Goal: Information Seeking & Learning: Learn about a topic

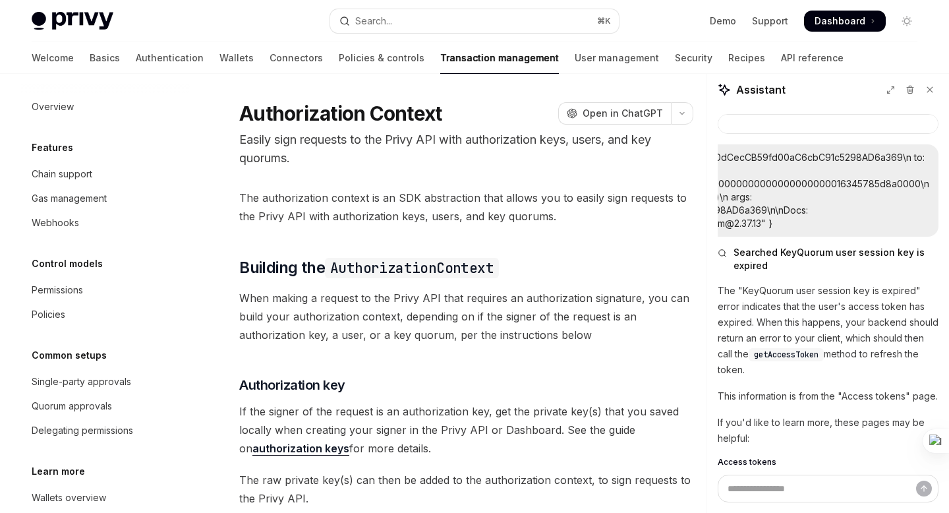
scroll to position [86, 0]
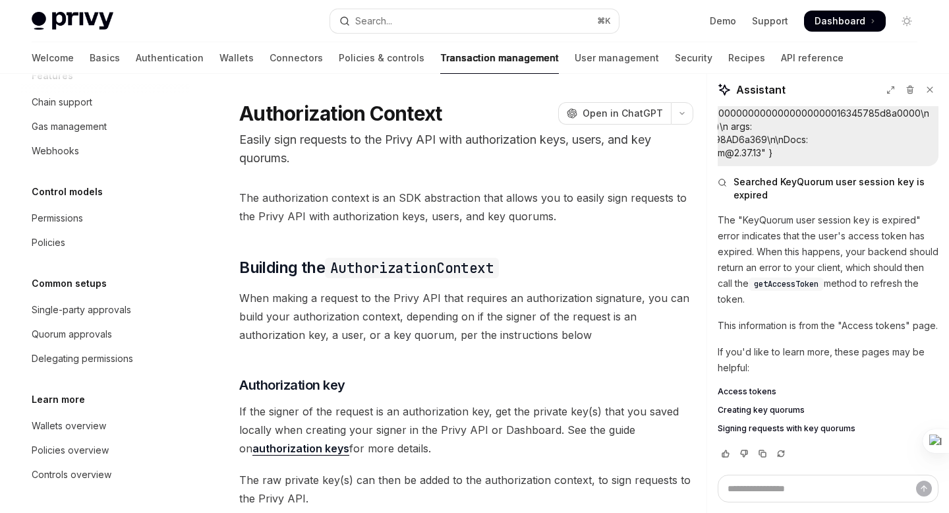
click at [440, 62] on link "Transaction management" at bounding box center [499, 58] width 119 height 32
type textarea "*"
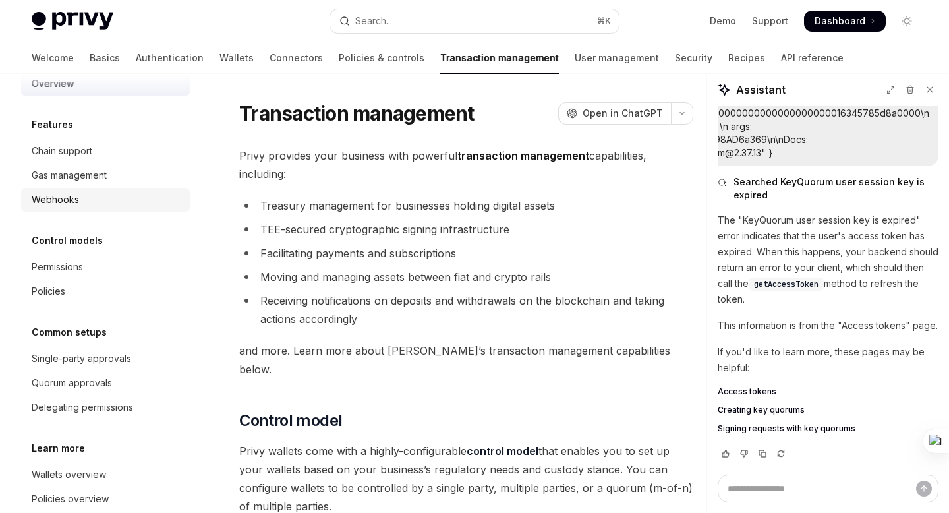
scroll to position [22, 0]
click at [109, 183] on div "Gas management" at bounding box center [107, 176] width 150 height 16
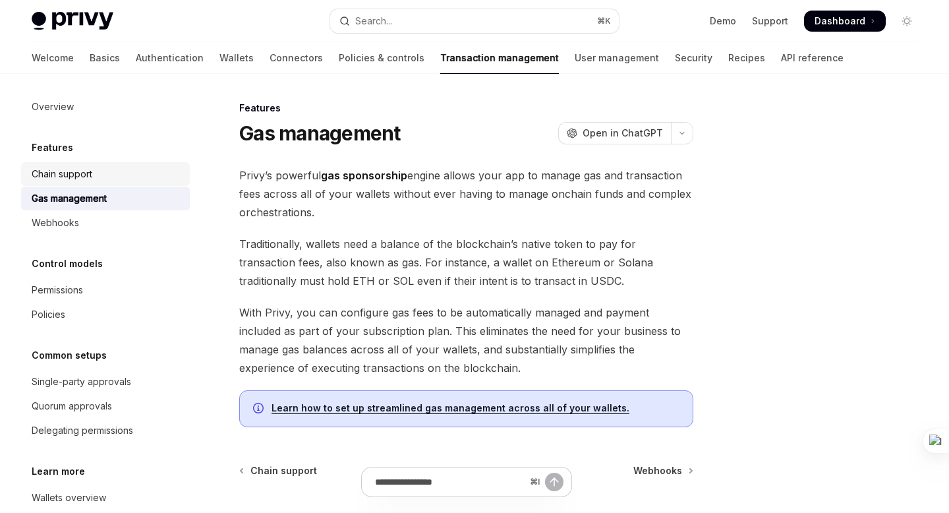
click at [55, 177] on div "Chain support" at bounding box center [62, 174] width 61 height 16
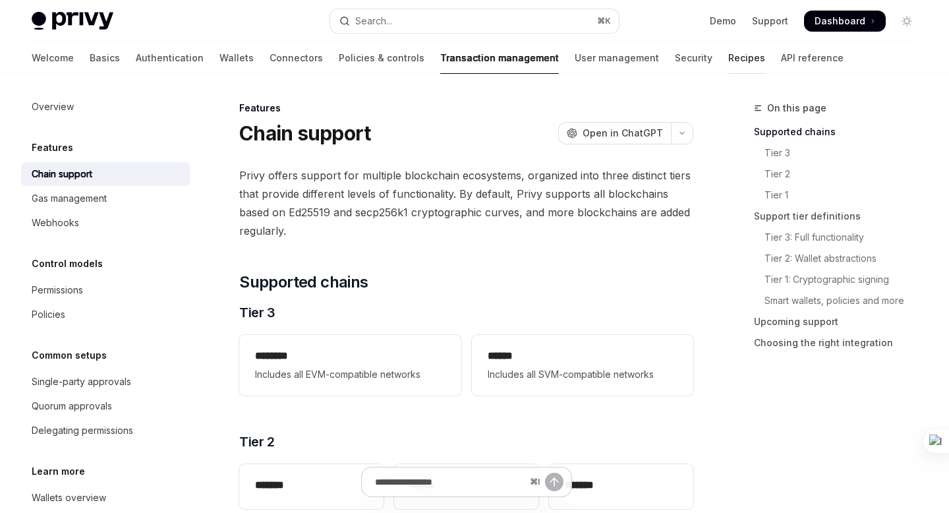
click at [728, 56] on link "Recipes" at bounding box center [746, 58] width 37 height 32
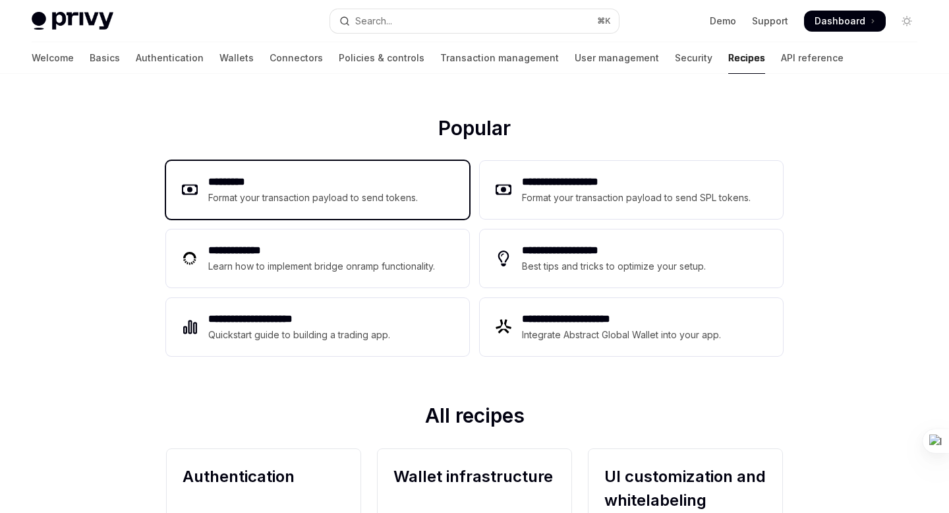
scroll to position [141, 0]
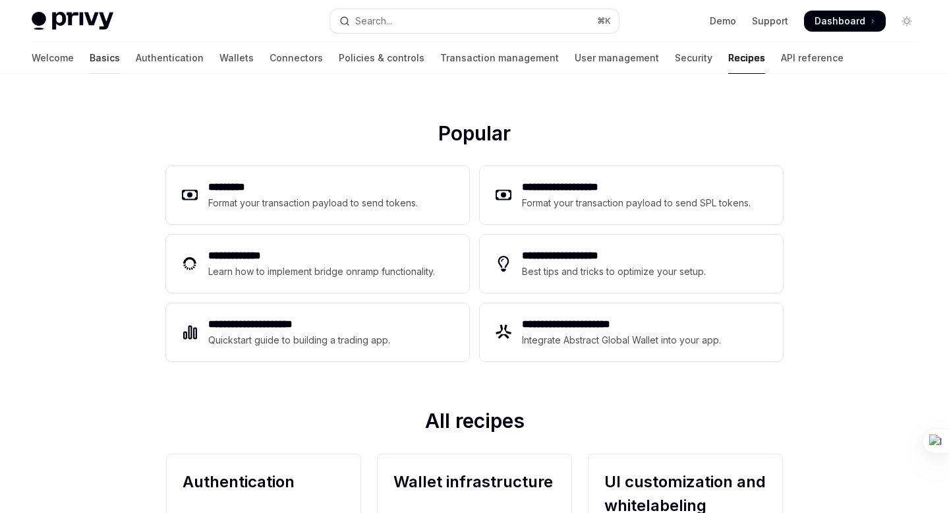
click at [90, 57] on link "Basics" at bounding box center [105, 58] width 30 height 32
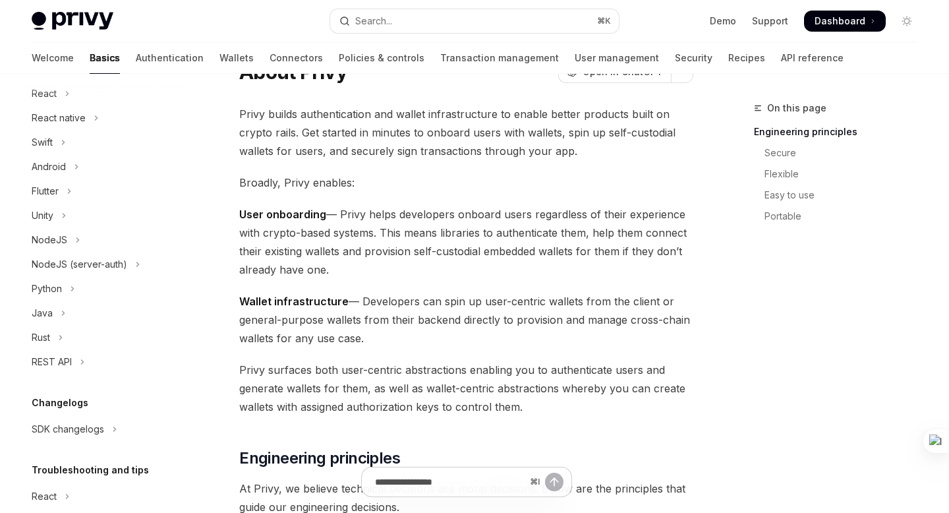
scroll to position [47, 0]
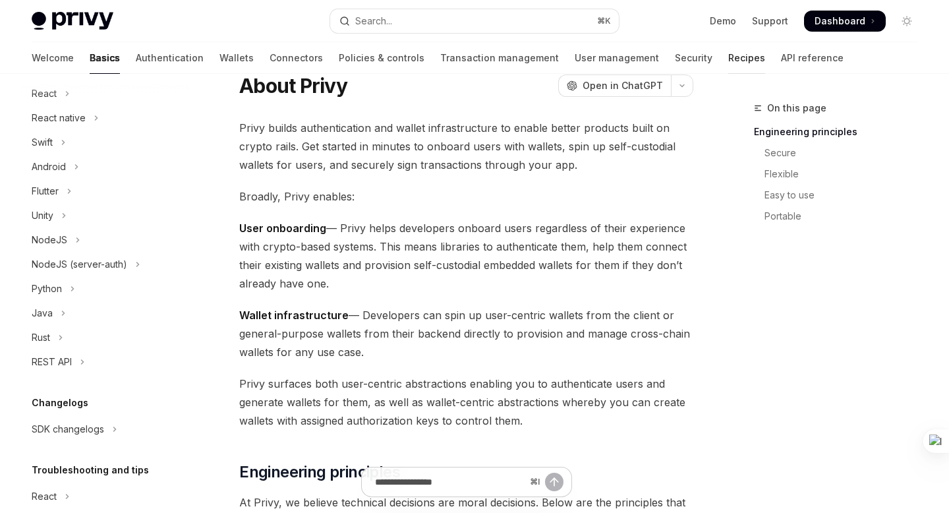
click at [728, 55] on link "Recipes" at bounding box center [746, 58] width 37 height 32
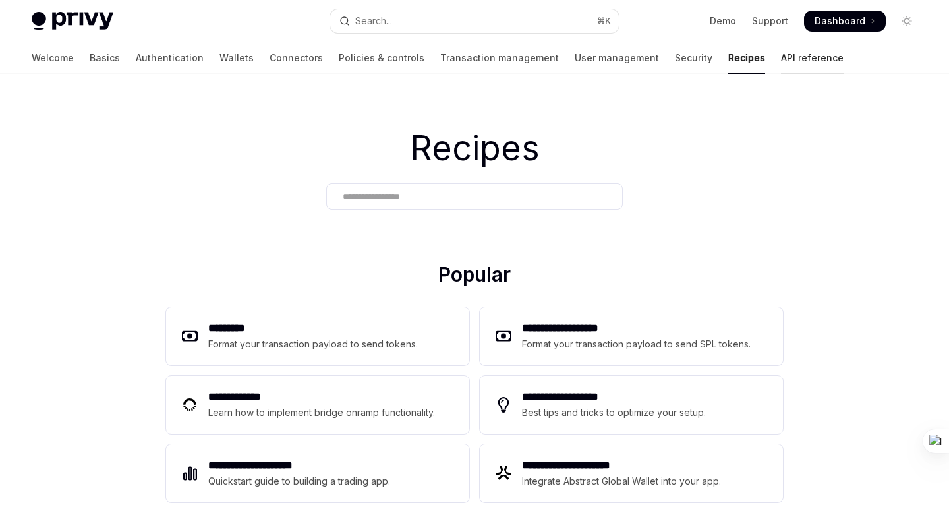
click at [781, 61] on link "API reference" at bounding box center [812, 58] width 63 height 32
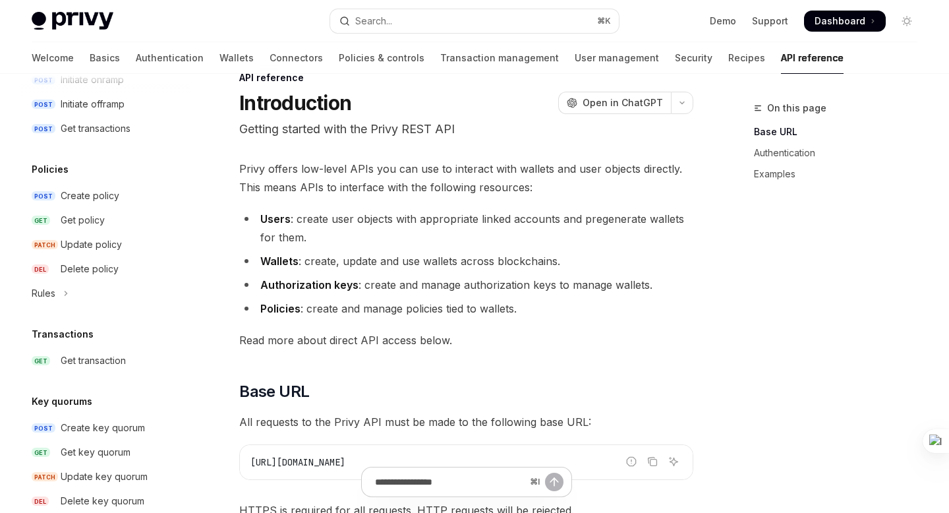
scroll to position [689, 0]
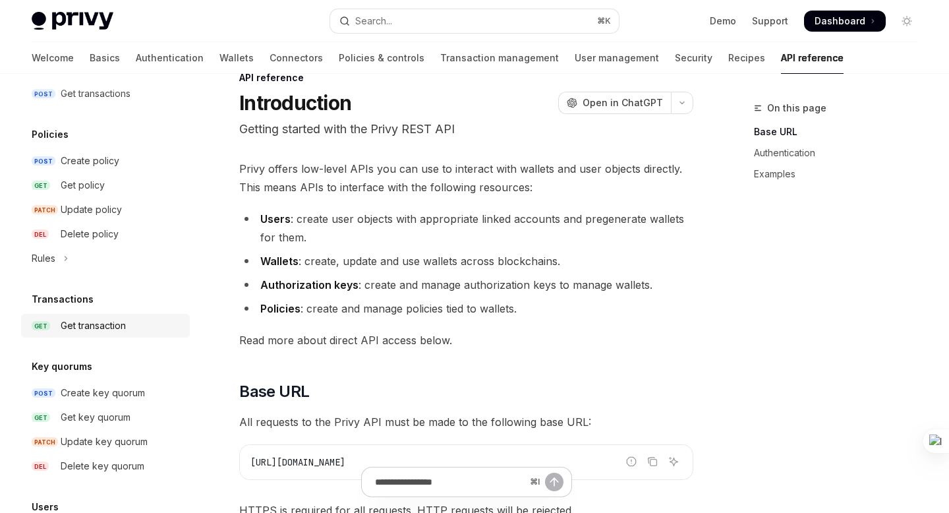
click at [107, 326] on div "Get transaction" at bounding box center [93, 326] width 65 height 16
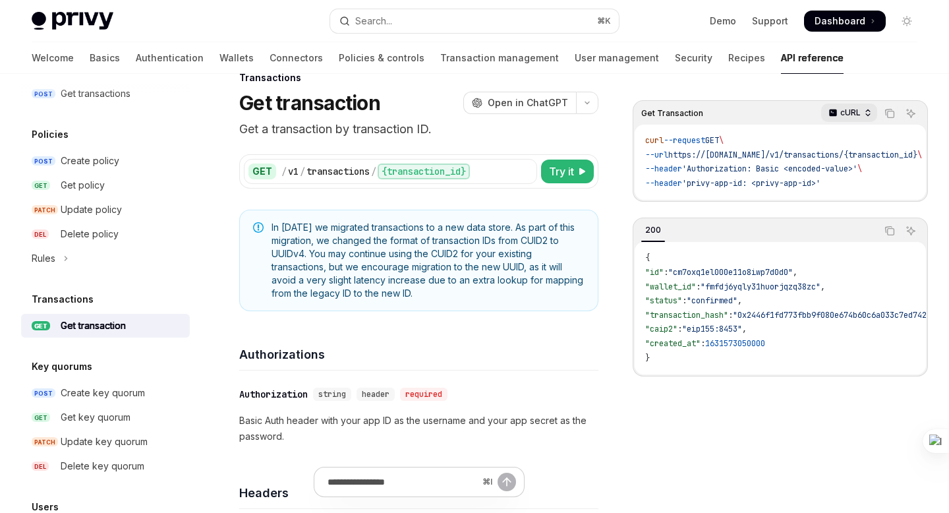
click at [863, 112] on icon "button" at bounding box center [867, 112] width 9 height 9
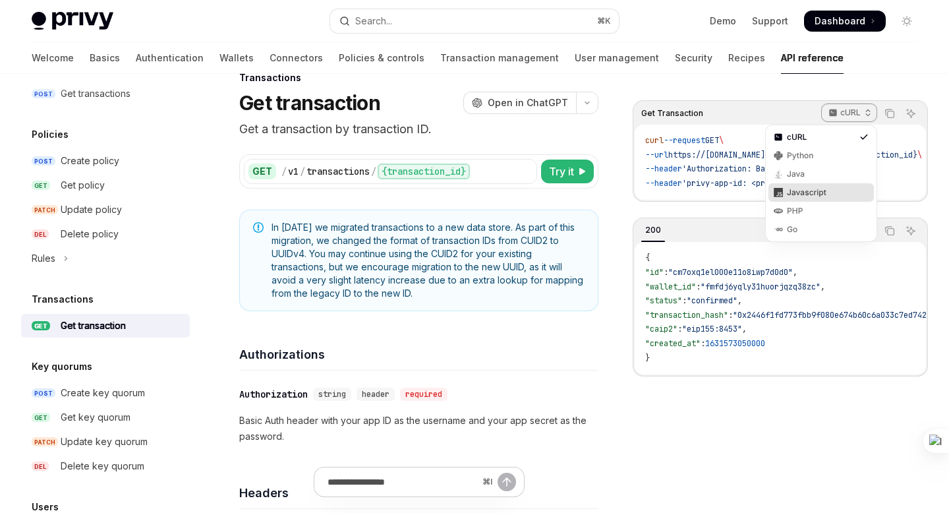
click at [823, 187] on div "Javascript" at bounding box center [821, 192] width 69 height 11
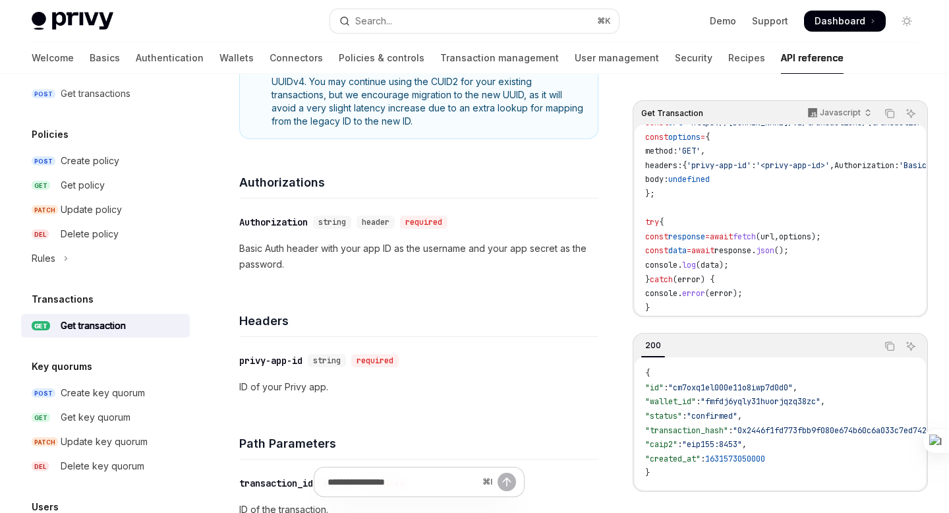
scroll to position [175, 0]
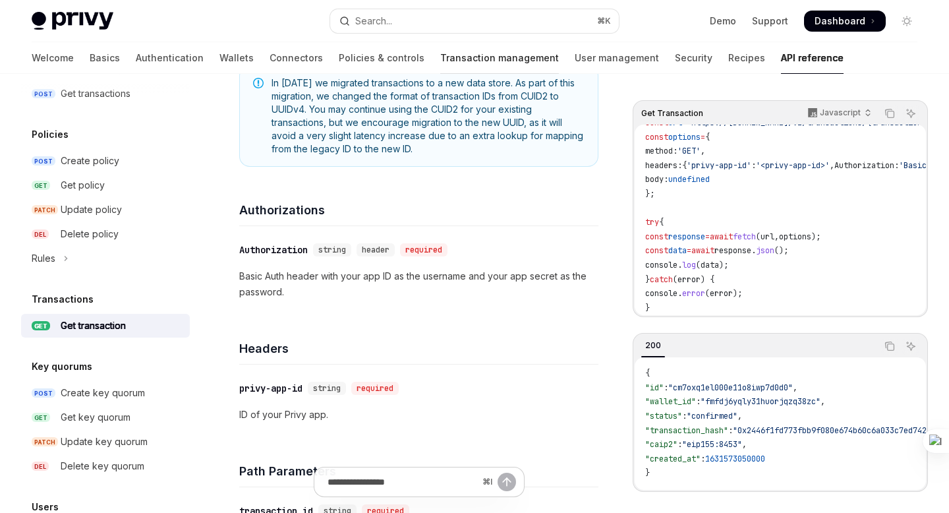
click at [440, 55] on link "Transaction management" at bounding box center [499, 58] width 119 height 32
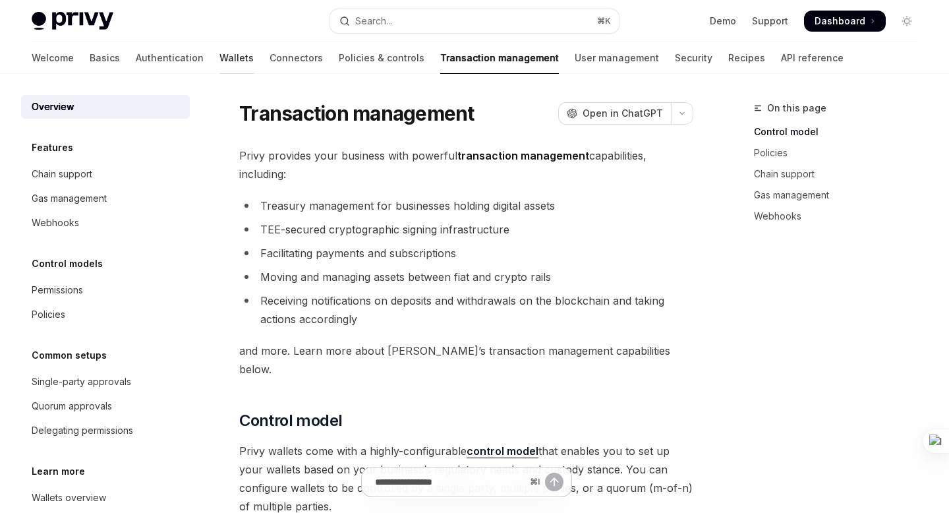
click at [219, 54] on link "Wallets" at bounding box center [236, 58] width 34 height 32
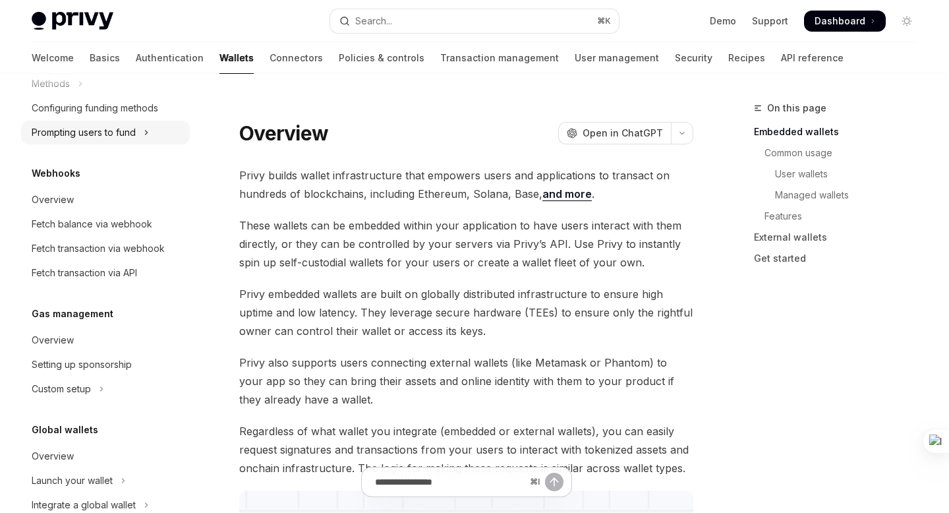
scroll to position [635, 0]
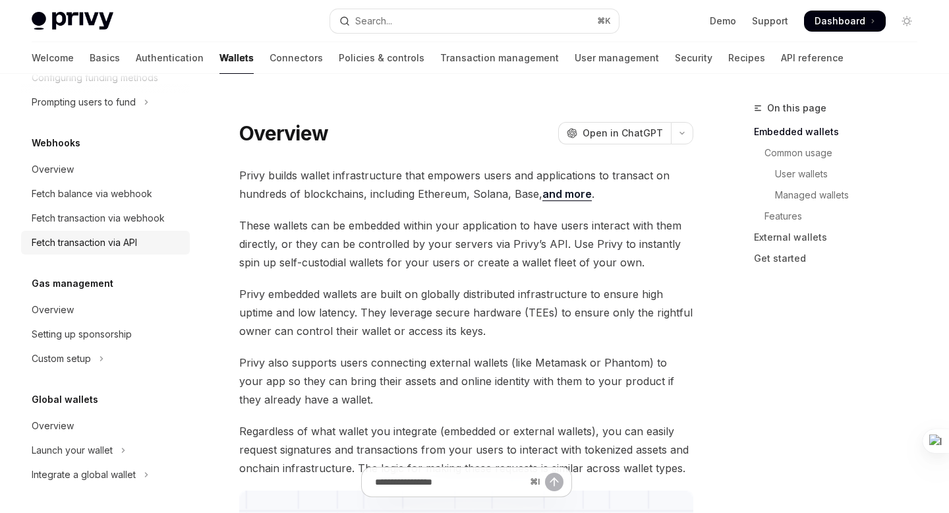
click at [146, 244] on div "Fetch transaction via API" at bounding box center [107, 243] width 150 height 16
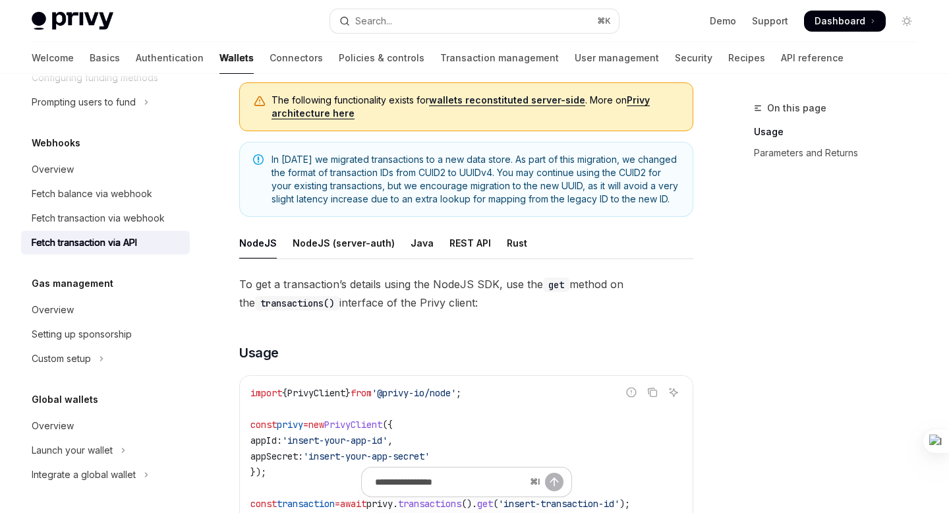
scroll to position [94, 0]
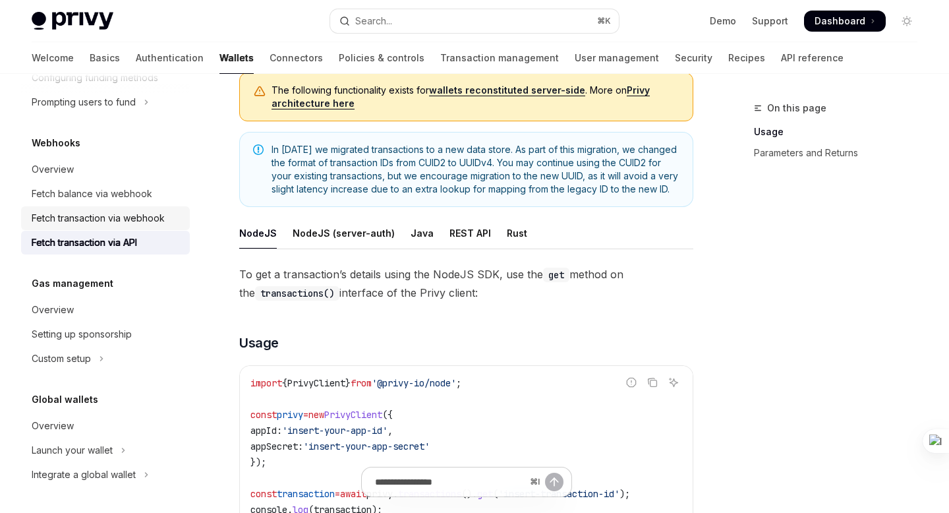
click at [111, 213] on div "Fetch transaction via webhook" at bounding box center [98, 218] width 133 height 16
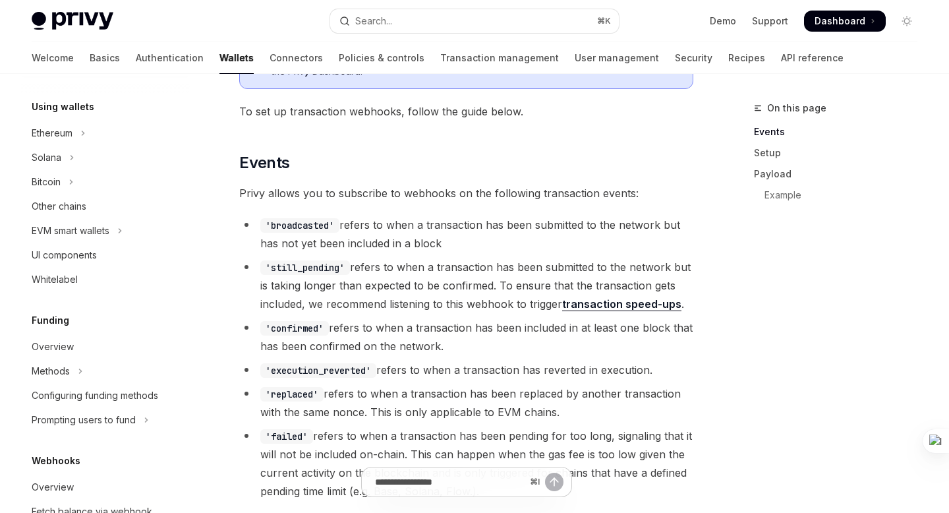
scroll to position [369, 0]
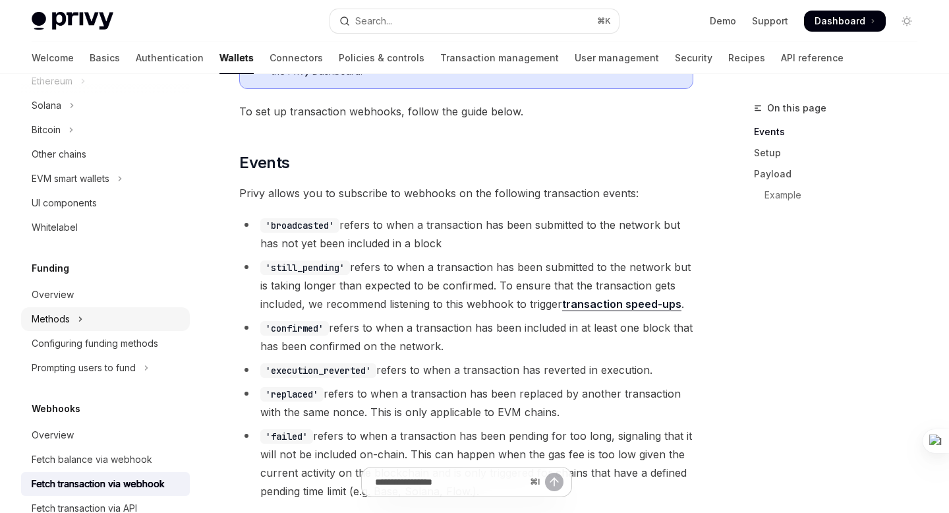
click at [98, 320] on button "Methods" at bounding box center [105, 319] width 169 height 24
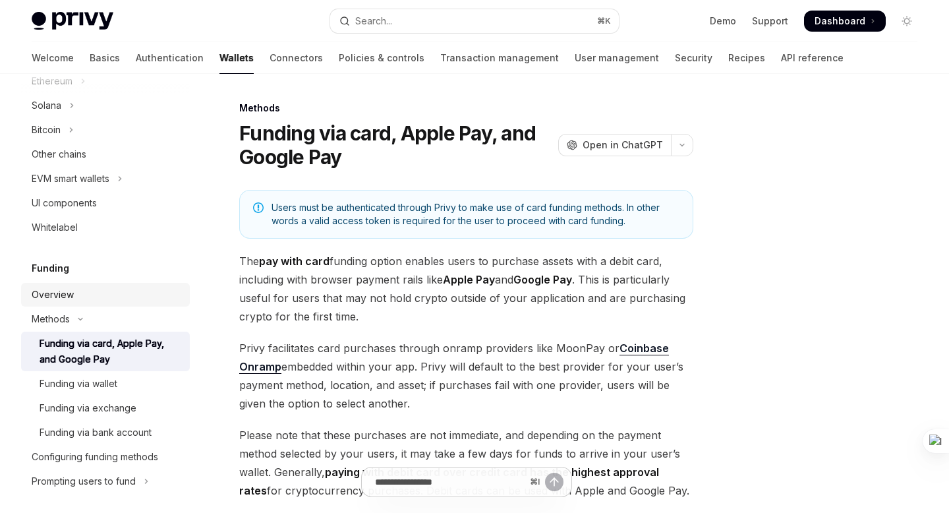
click at [78, 300] on div "Overview" at bounding box center [107, 295] width 150 height 16
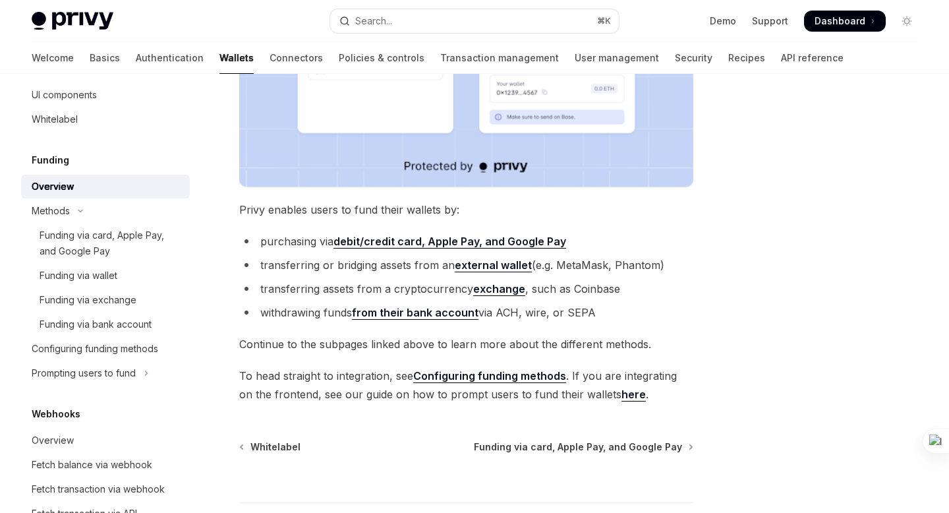
scroll to position [404, 0]
click at [76, 245] on div "Funding via card, Apple Pay, and Google Pay" at bounding box center [111, 243] width 142 height 32
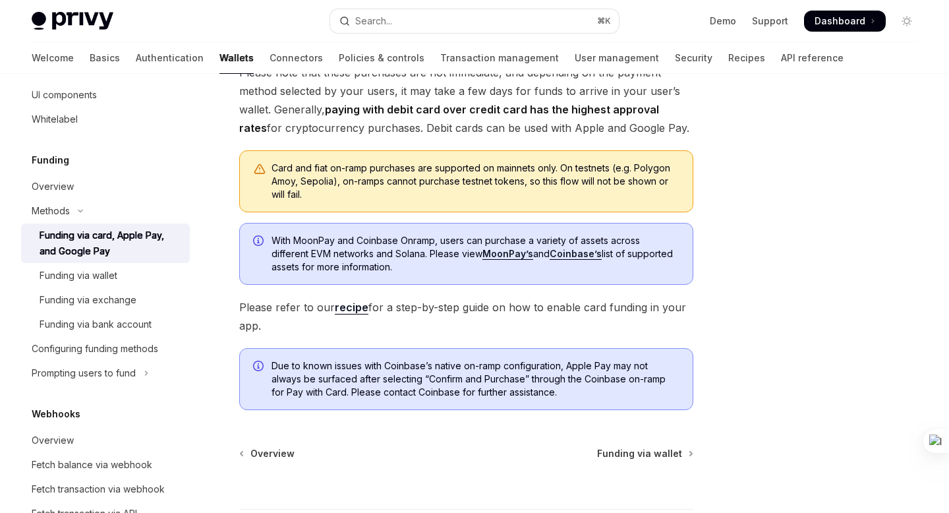
scroll to position [473, 0]
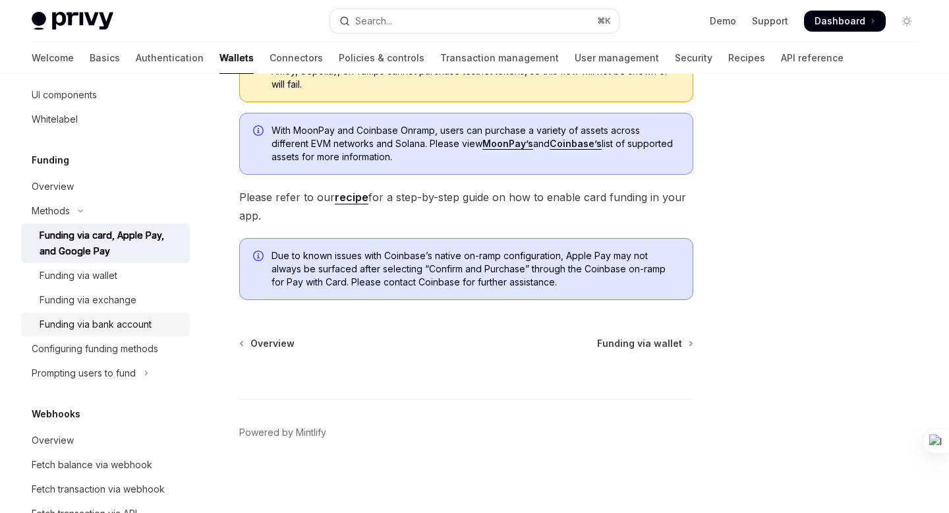
click at [129, 325] on div "Funding via bank account" at bounding box center [96, 324] width 112 height 16
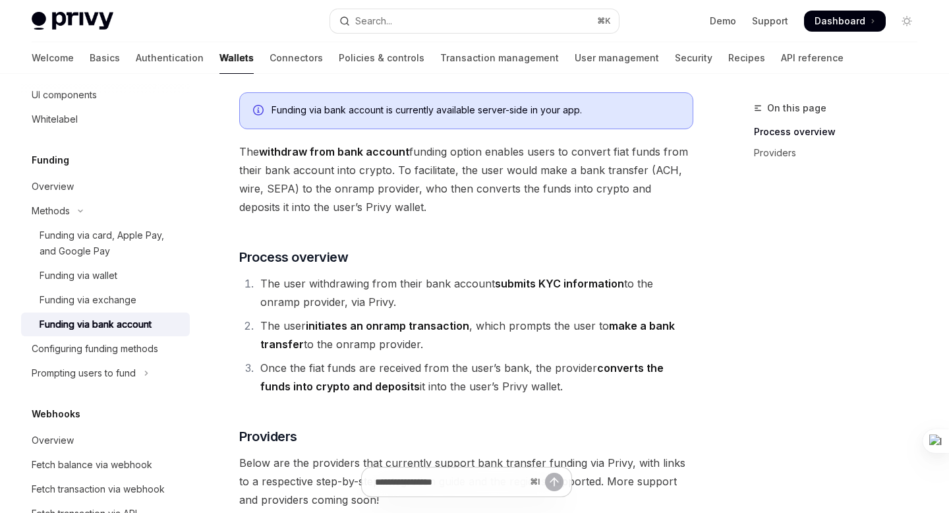
scroll to position [77, 0]
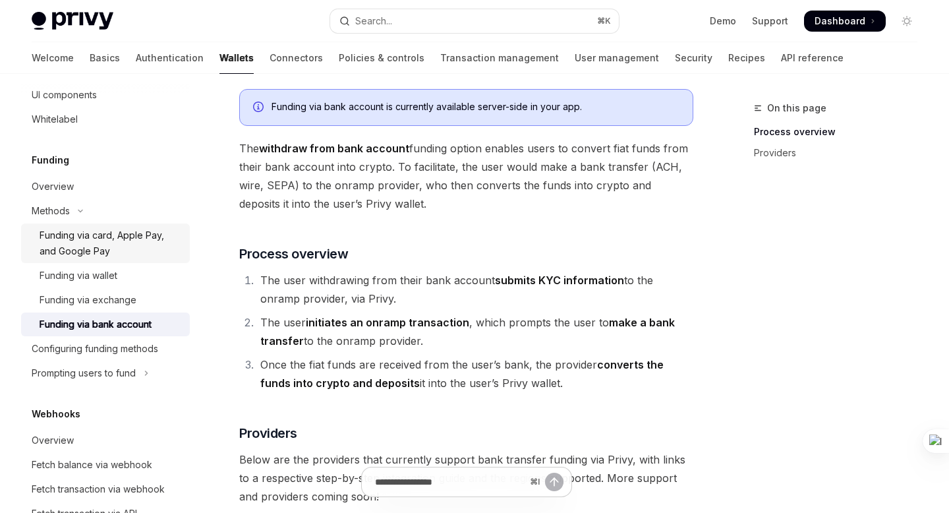
click at [66, 231] on div "Funding via card, Apple Pay, and Google Pay" at bounding box center [111, 243] width 142 height 32
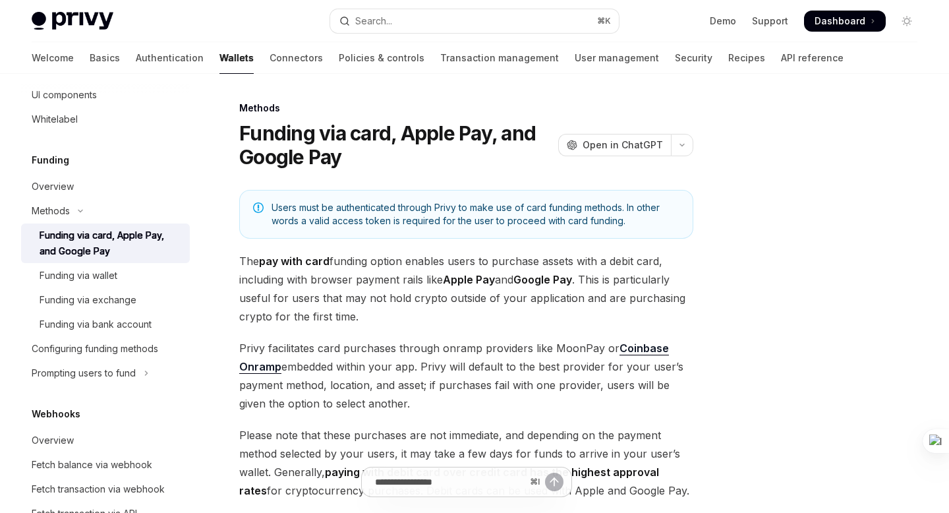
click at [72, 164] on div "Funding" at bounding box center [105, 160] width 169 height 16
click at [72, 161] on div "Funding" at bounding box center [105, 160] width 169 height 16
click at [54, 188] on div "Overview" at bounding box center [53, 187] width 42 height 16
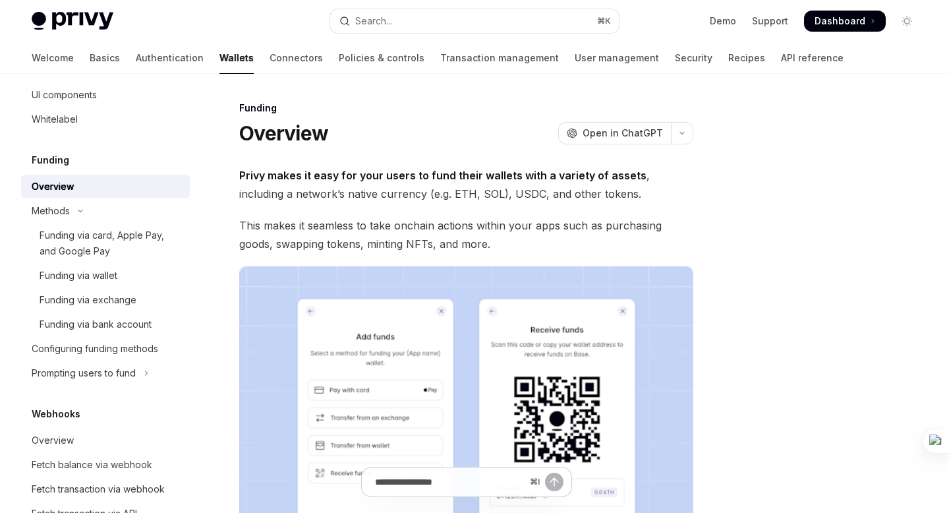
click at [57, 194] on div "Overview" at bounding box center [53, 187] width 42 height 16
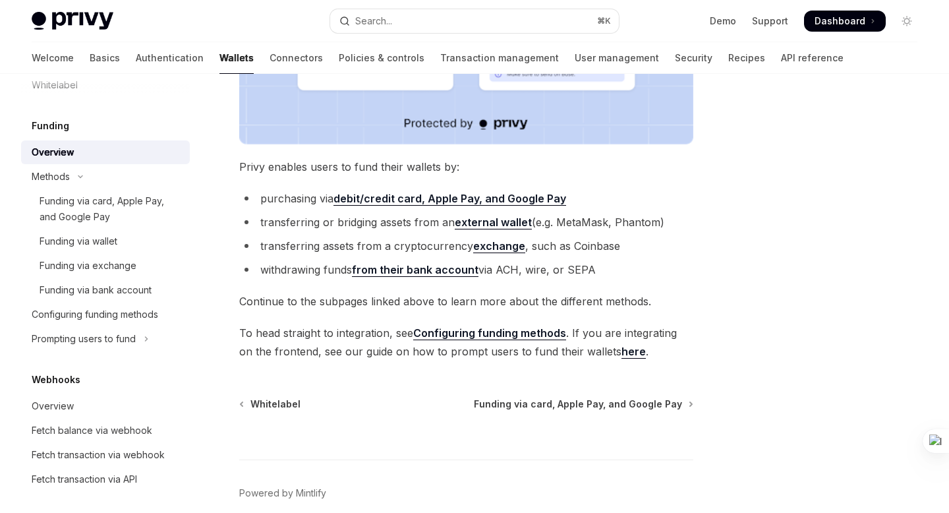
scroll to position [507, 0]
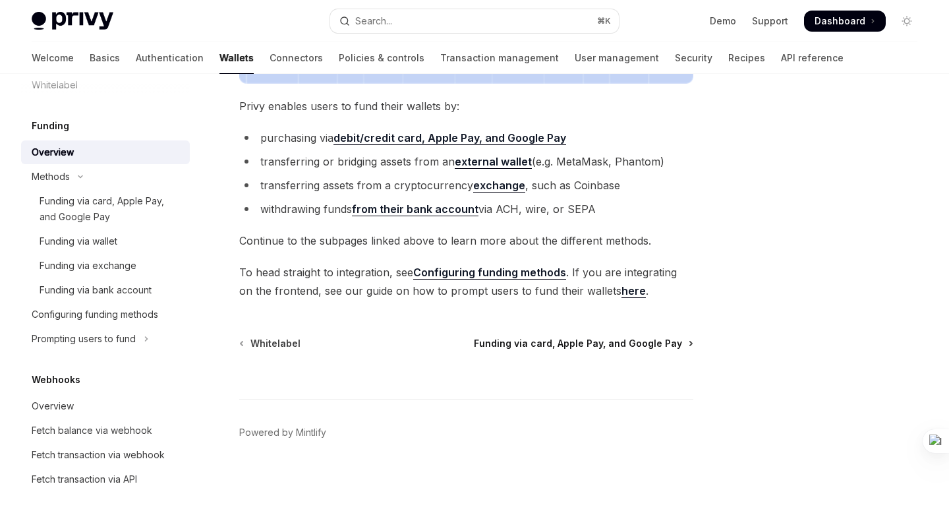
click at [556, 345] on span "Funding via card, Apple Pay, and Google Pay" at bounding box center [578, 343] width 208 height 13
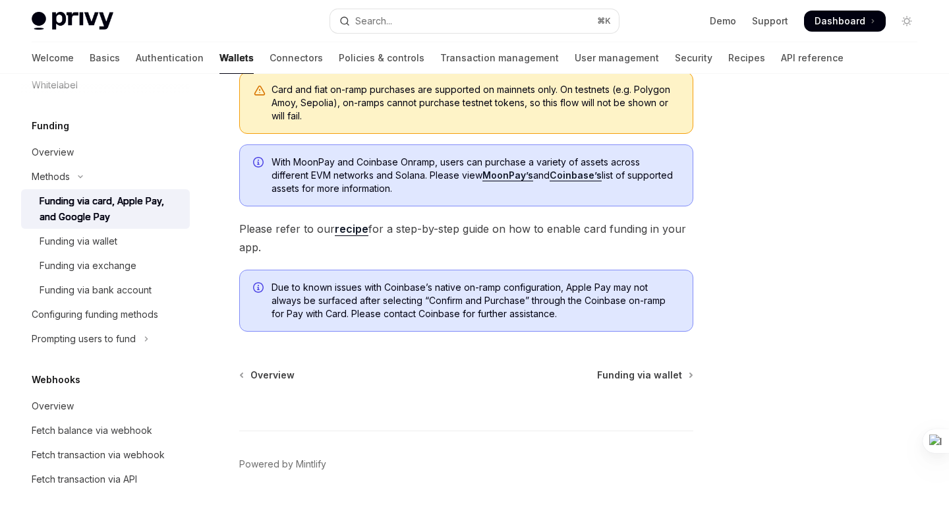
scroll to position [440, 0]
click at [664, 372] on span "Funding via wallet" at bounding box center [639, 375] width 85 height 13
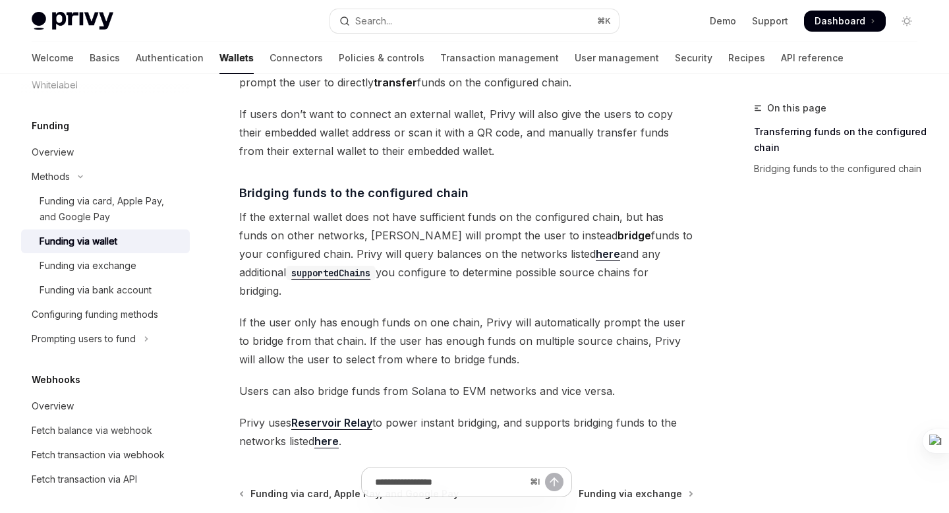
scroll to position [497, 0]
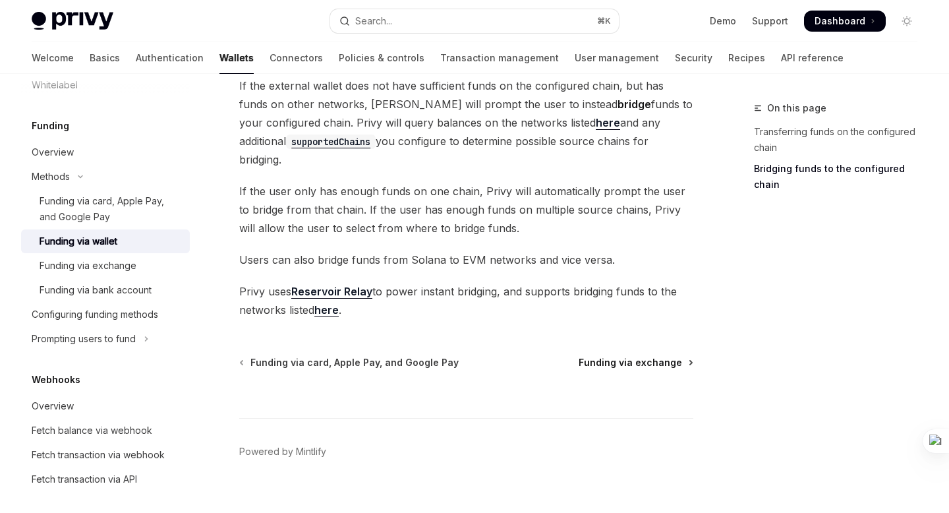
click at [633, 356] on span "Funding via exchange" at bounding box center [630, 362] width 103 height 13
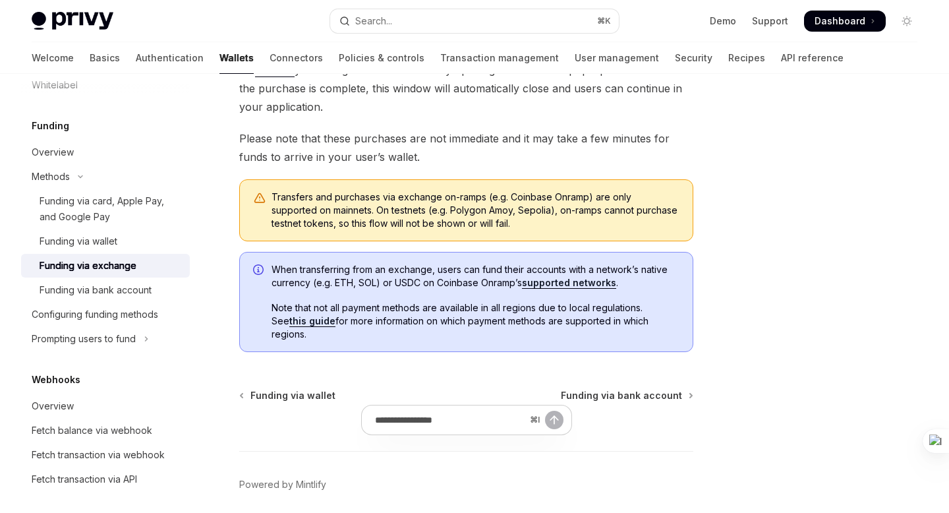
scroll to position [268, 0]
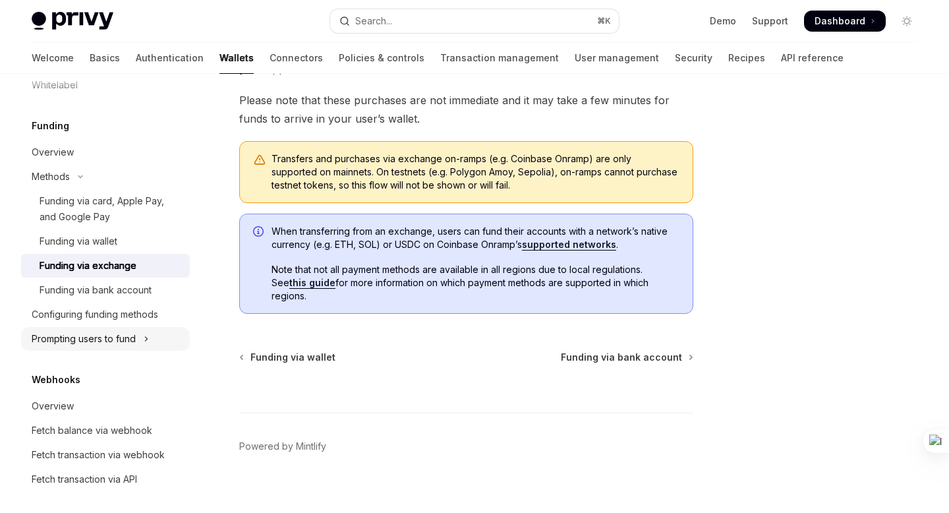
click at [144, 336] on button "Prompting users to fund" at bounding box center [105, 339] width 169 height 24
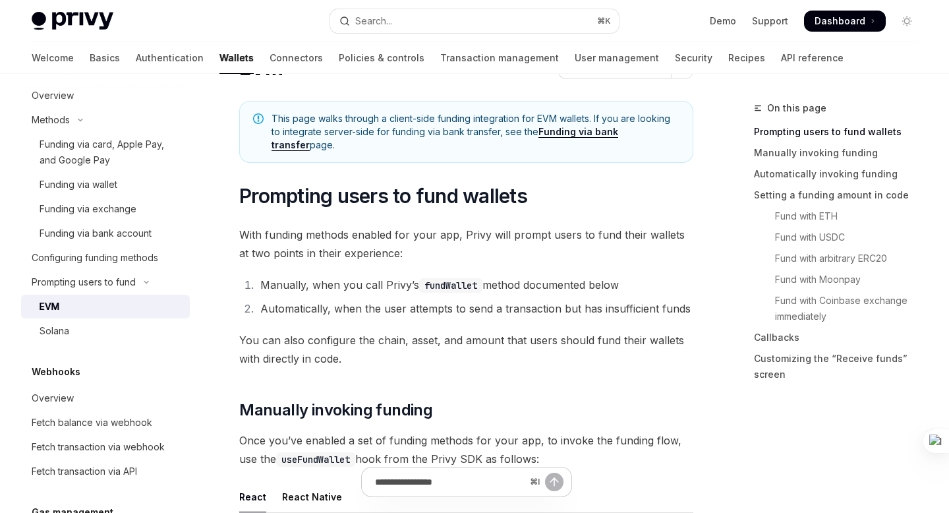
scroll to position [65, 0]
click at [130, 252] on div "Configuring funding methods" at bounding box center [95, 258] width 127 height 16
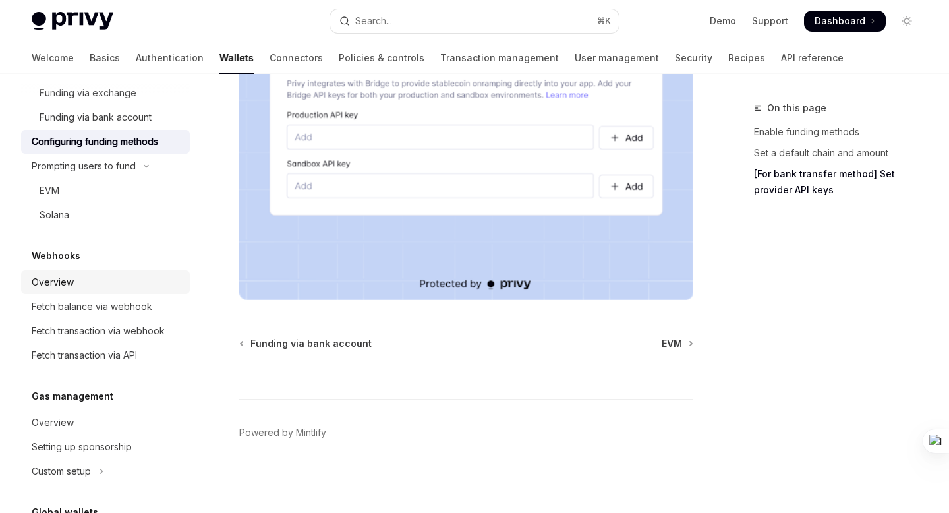
scroll to position [687, 0]
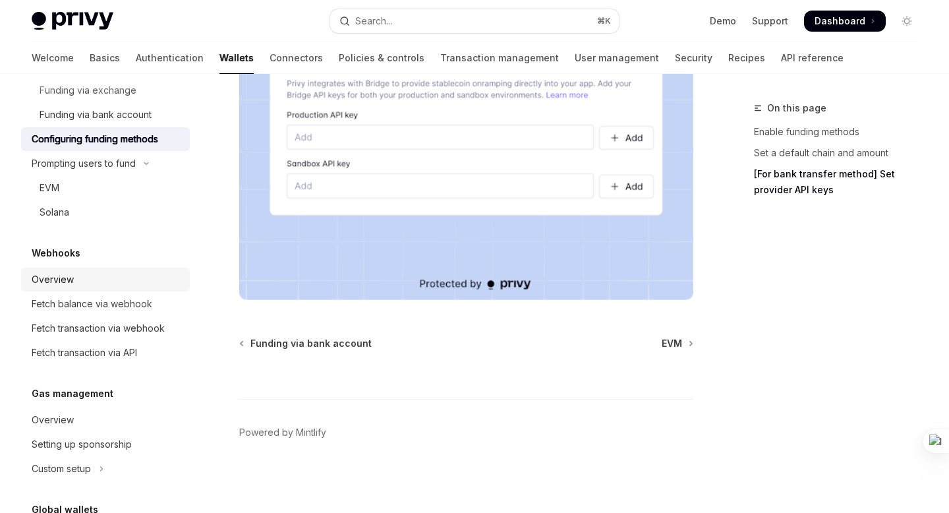
click at [59, 272] on div "Overview" at bounding box center [53, 280] width 42 height 16
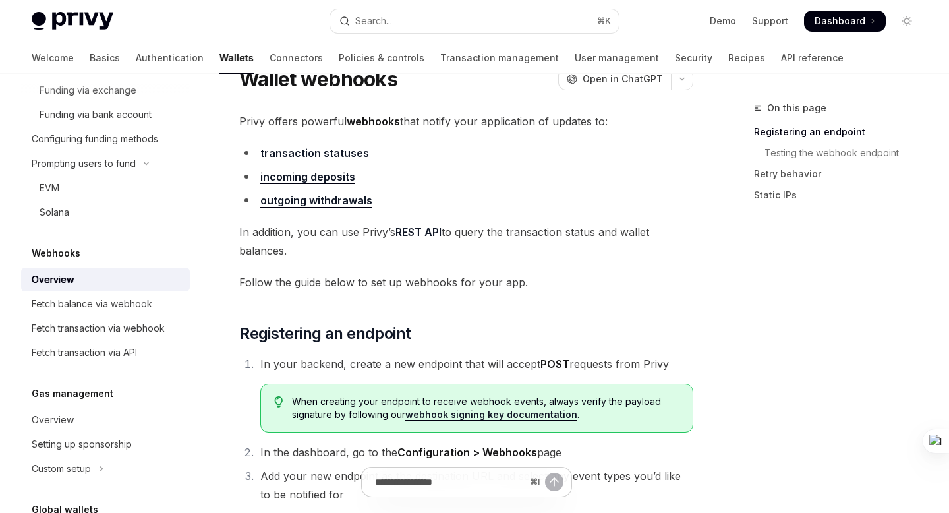
scroll to position [49, 0]
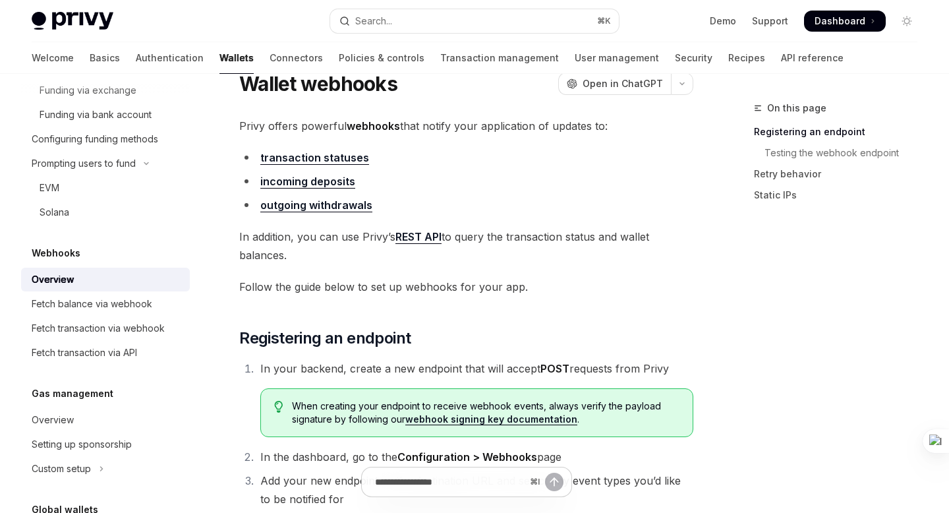
click at [308, 180] on link "incoming deposits" at bounding box center [307, 182] width 95 height 14
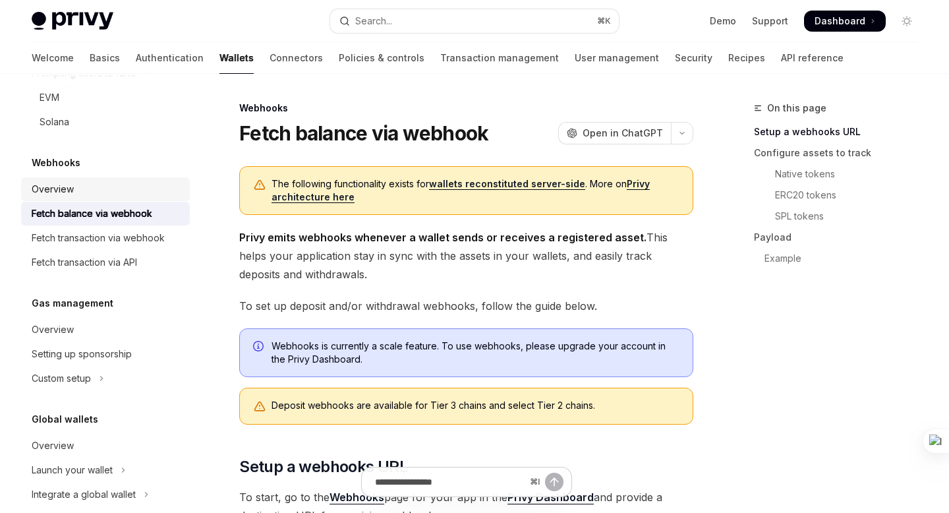
click at [79, 190] on div "Overview" at bounding box center [107, 189] width 150 height 16
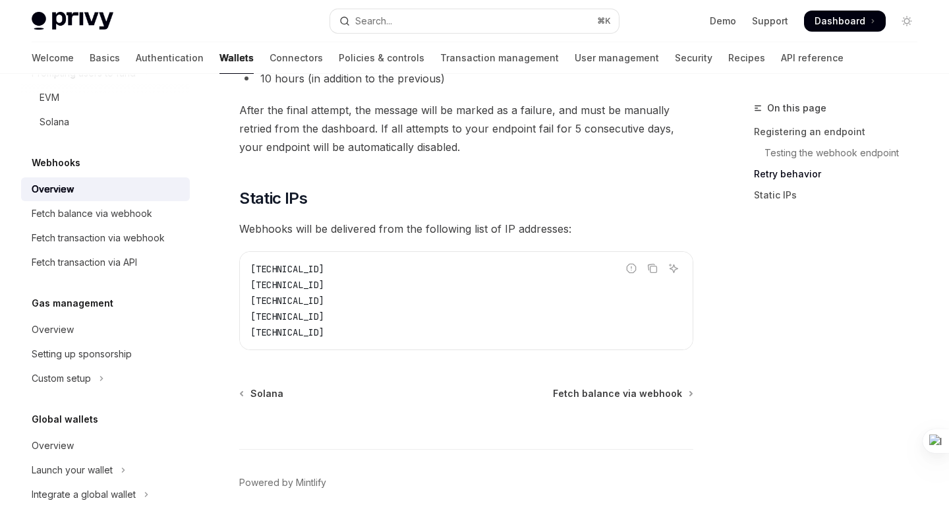
scroll to position [1445, 0]
click at [621, 390] on span "Fetch balance via webhook" at bounding box center [617, 394] width 129 height 13
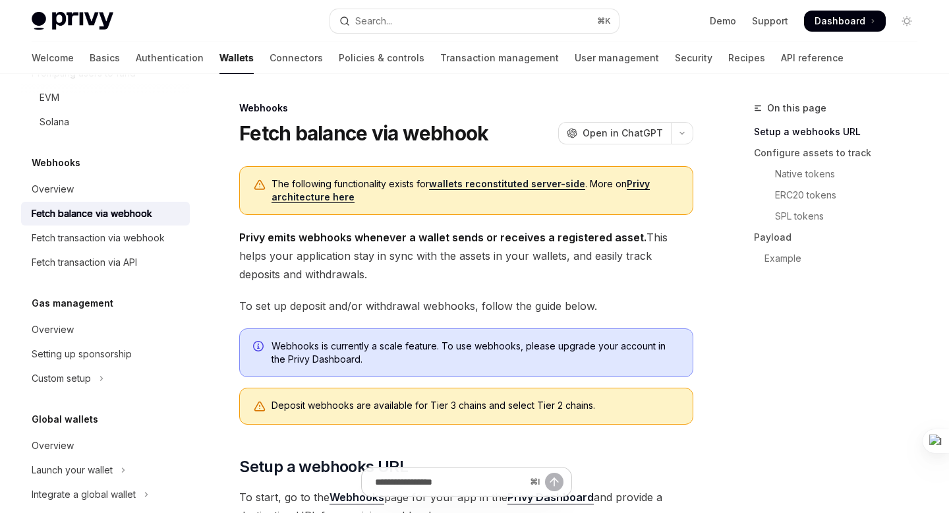
type textarea "*"
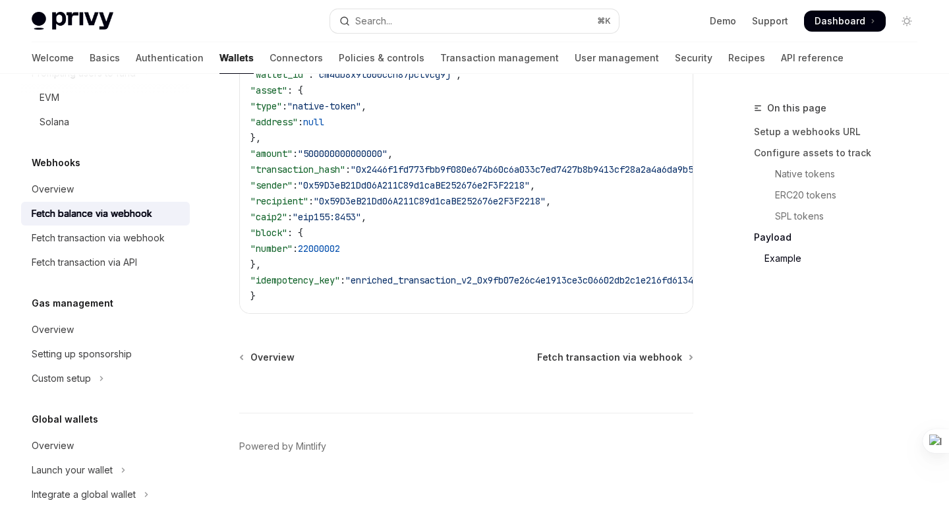
scroll to position [797, 0]
